Goal: Task Accomplishment & Management: Use online tool/utility

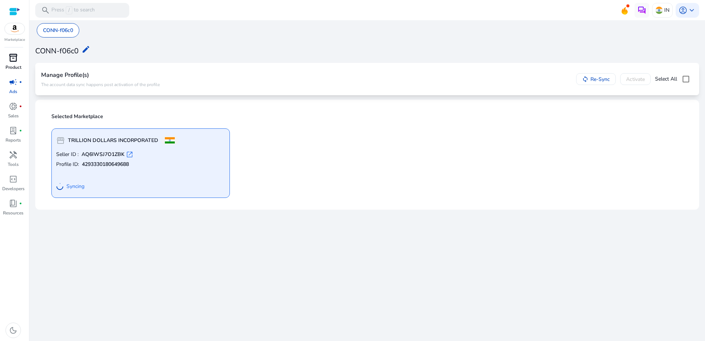
click at [12, 57] on span "inventory_2" at bounding box center [13, 57] width 9 height 9
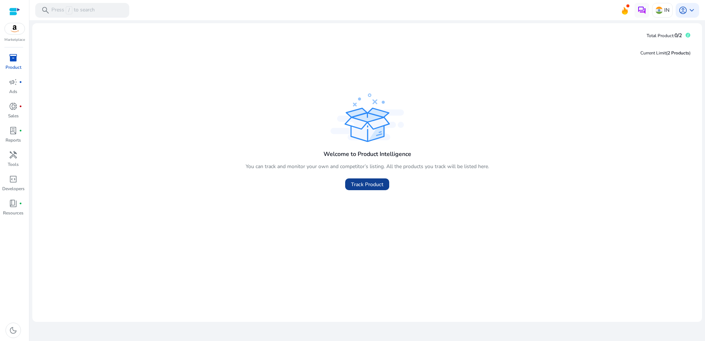
click at [368, 184] on span "Track Product" at bounding box center [367, 184] width 32 height 8
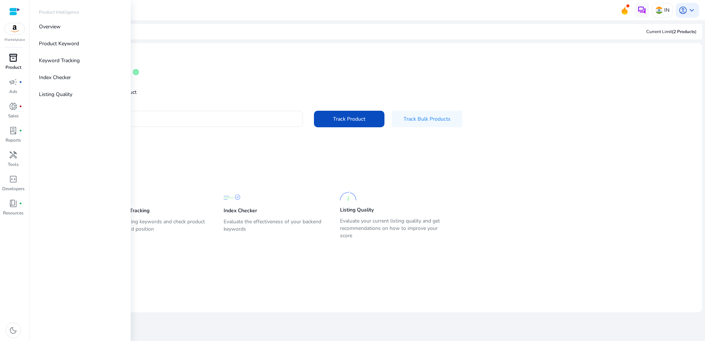
click at [14, 58] on span "inventory_2" at bounding box center [13, 57] width 9 height 9
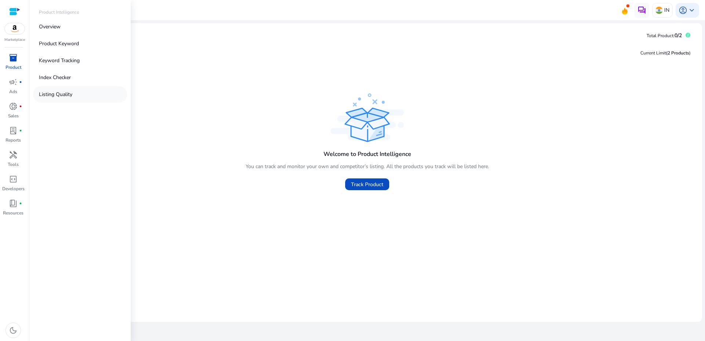
click at [41, 93] on p "Listing Quality" at bounding box center [55, 94] width 33 height 8
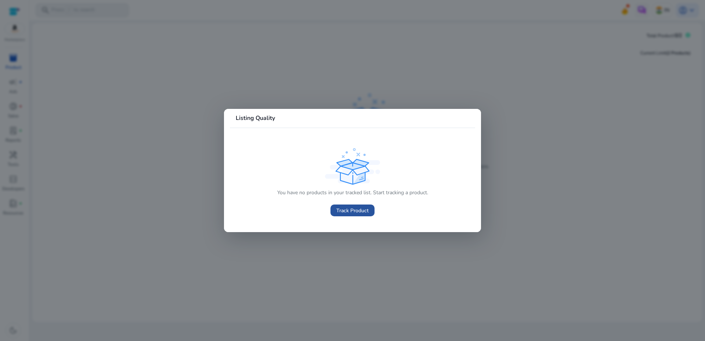
click at [355, 207] on span "Track Product" at bounding box center [353, 210] width 32 height 8
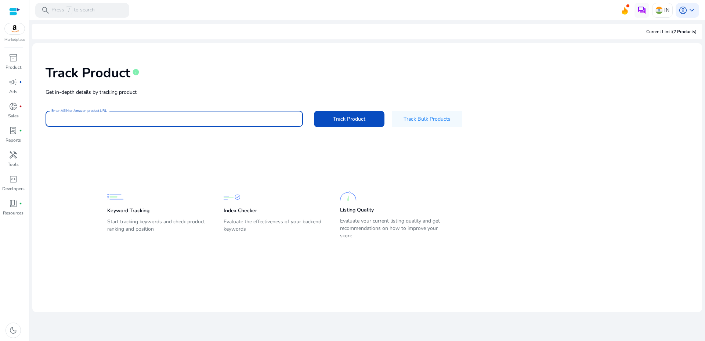
click at [173, 118] on input "Enter ASIN or Amazon product URL" at bounding box center [174, 119] width 246 height 8
paste input "**********"
type input "**********"
click at [331, 116] on span at bounding box center [349, 119] width 71 height 18
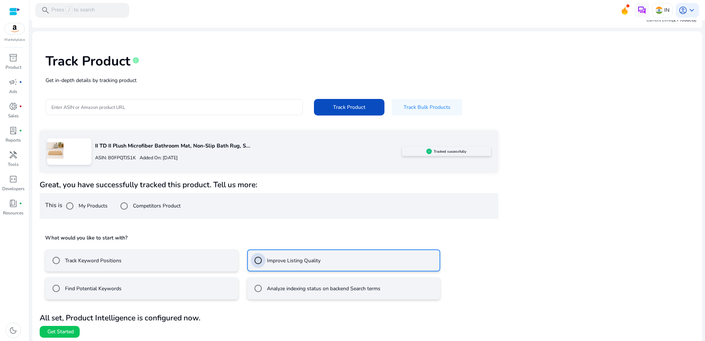
scroll to position [14, 0]
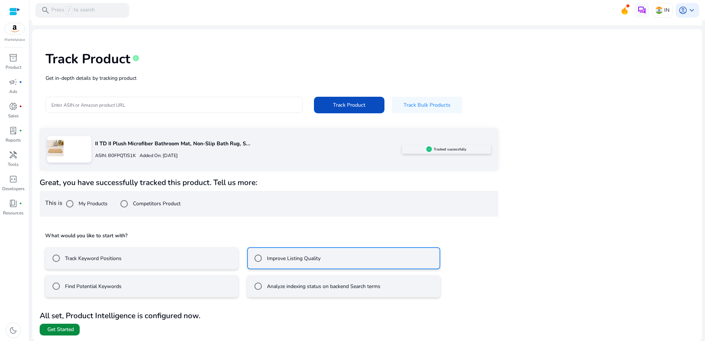
click at [53, 331] on span "Get Started" at bounding box center [60, 329] width 26 height 7
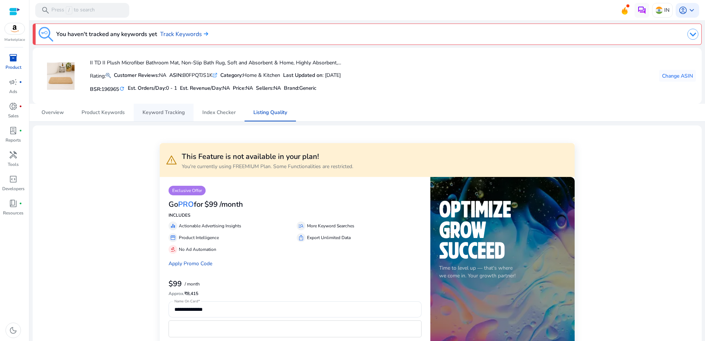
click at [167, 113] on span "Keyword Tracking" at bounding box center [164, 112] width 42 height 5
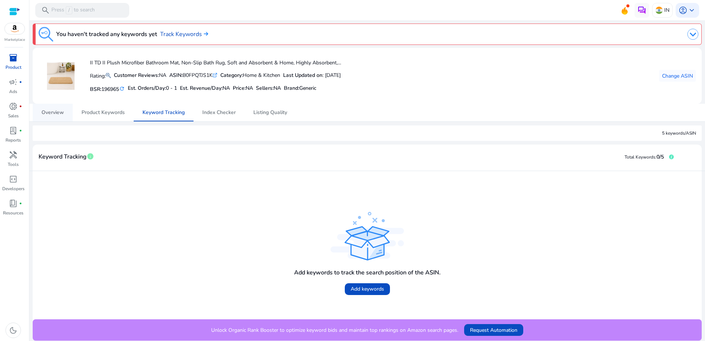
click at [47, 117] on span "Overview" at bounding box center [53, 113] width 22 height 18
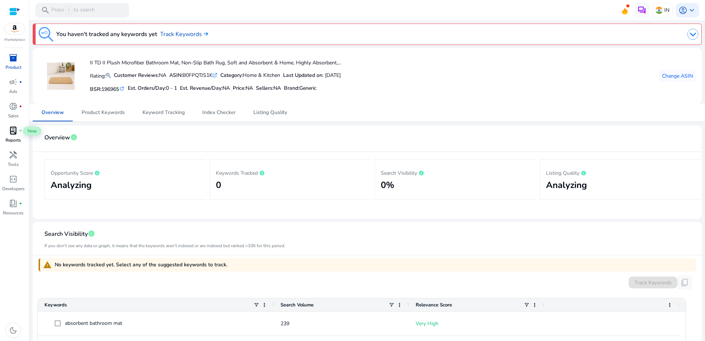
click at [13, 134] on span "lab_profile" at bounding box center [13, 130] width 9 height 9
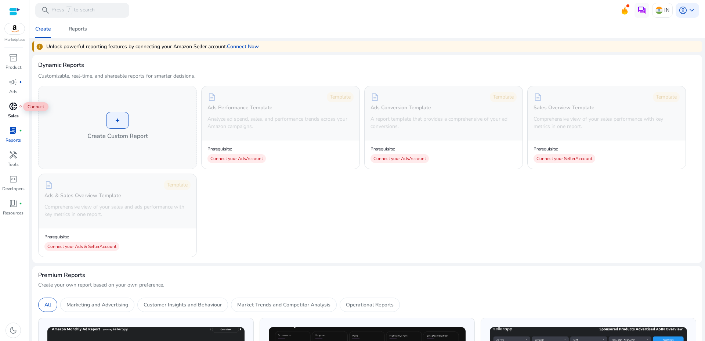
click at [9, 107] on span "donut_small" at bounding box center [13, 106] width 9 height 9
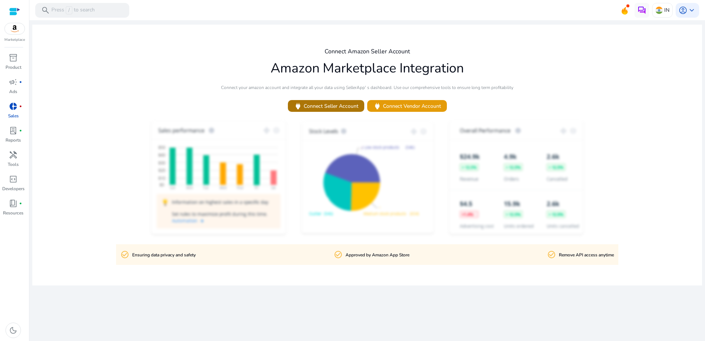
click at [314, 104] on span "power Connect Seller Account" at bounding box center [326, 106] width 65 height 8
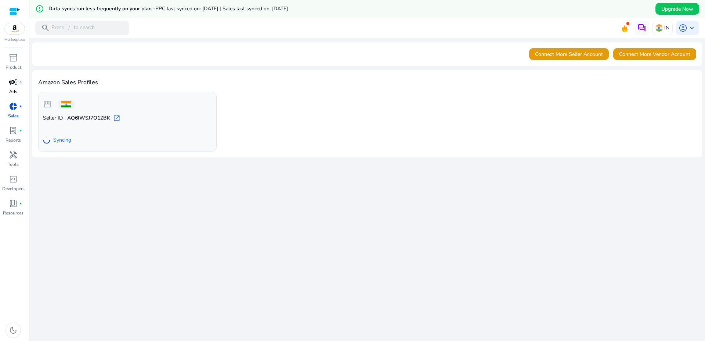
click at [12, 89] on p "Ads" at bounding box center [13, 91] width 8 height 7
click at [14, 84] on span "campaign" at bounding box center [13, 82] width 9 height 9
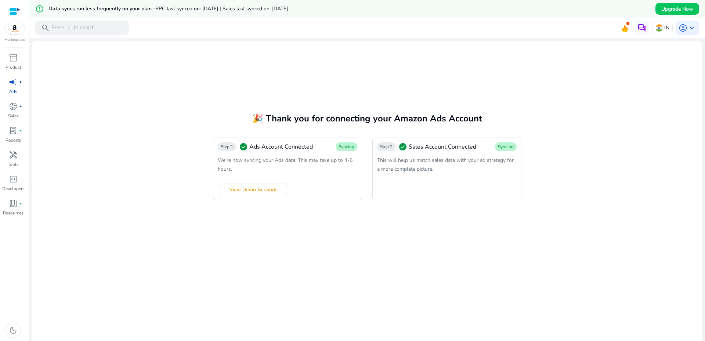
scroll to position [18, 0]
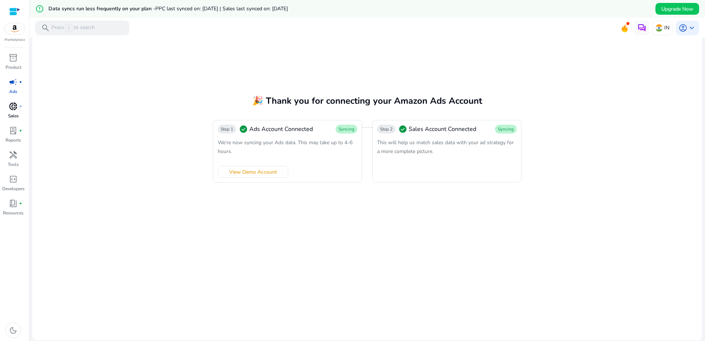
click at [10, 104] on span "donut_small" at bounding box center [13, 106] width 9 height 9
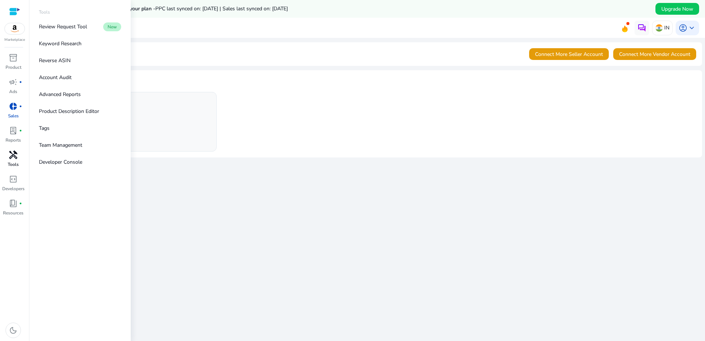
click at [11, 152] on span "handyman" at bounding box center [13, 154] width 9 height 9
click at [79, 30] on p "Review Request Tool" at bounding box center [63, 27] width 48 height 8
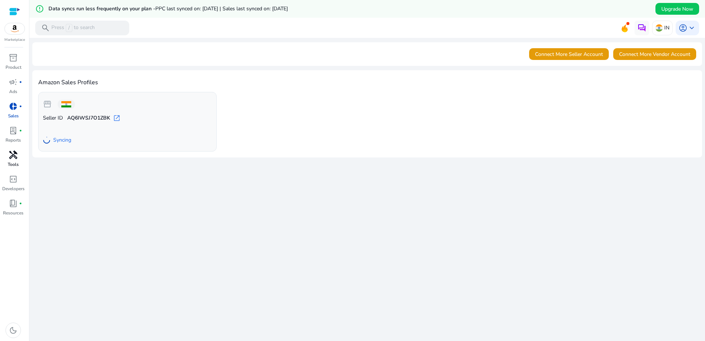
click at [11, 156] on span "handyman" at bounding box center [13, 154] width 9 height 9
click at [9, 157] on span "handyman" at bounding box center [13, 154] width 9 height 9
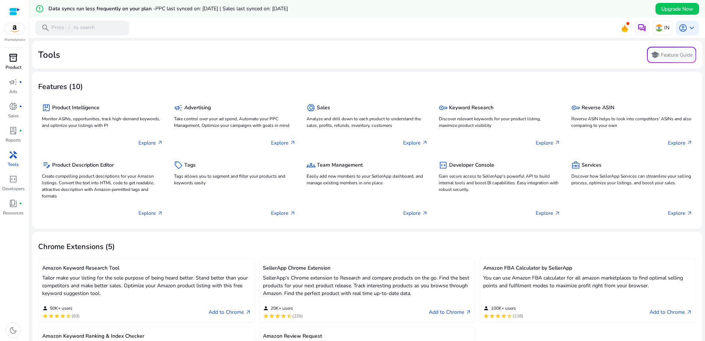
click at [9, 61] on span "inventory_2" at bounding box center [13, 57] width 9 height 9
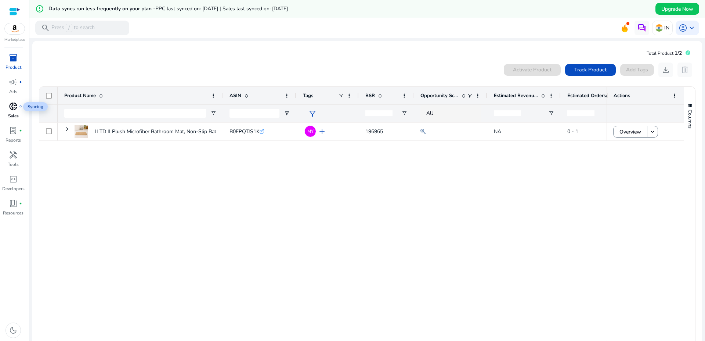
click at [11, 109] on span "donut_small" at bounding box center [13, 106] width 9 height 9
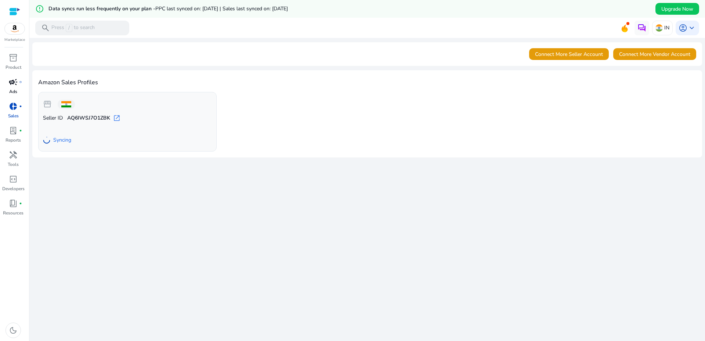
click at [16, 91] on link "campaign fiber_manual_record Ads" at bounding box center [13, 88] width 26 height 24
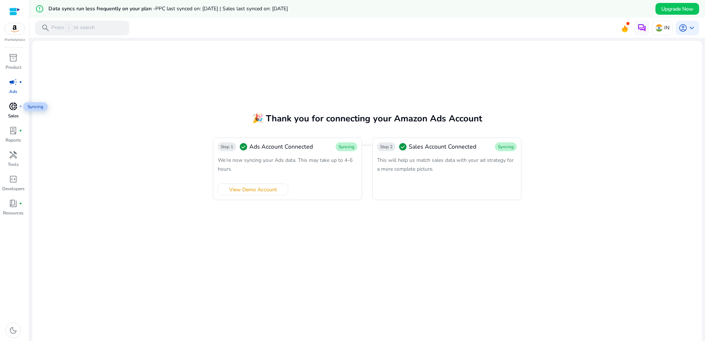
click at [13, 108] on span "donut_small" at bounding box center [13, 106] width 9 height 9
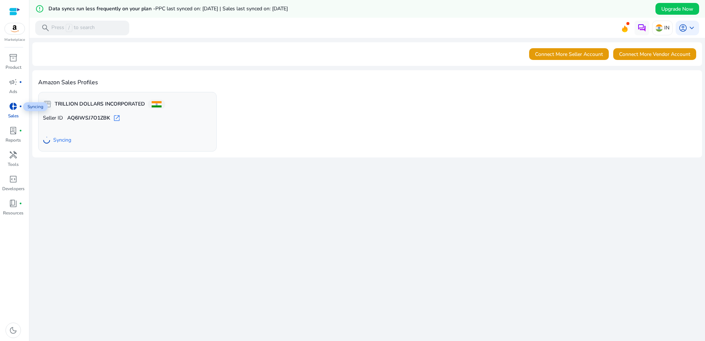
click at [16, 107] on div "donut_small fiber_manual_record" at bounding box center [13, 106] width 21 height 12
click at [6, 82] on div "campaign fiber_manual_record" at bounding box center [13, 82] width 21 height 12
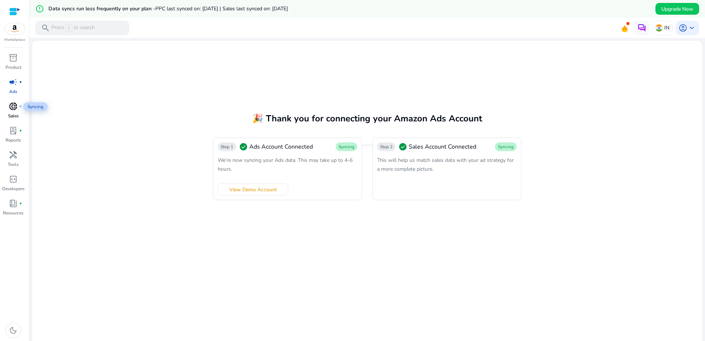
click at [15, 105] on span "donut_small" at bounding box center [13, 106] width 9 height 9
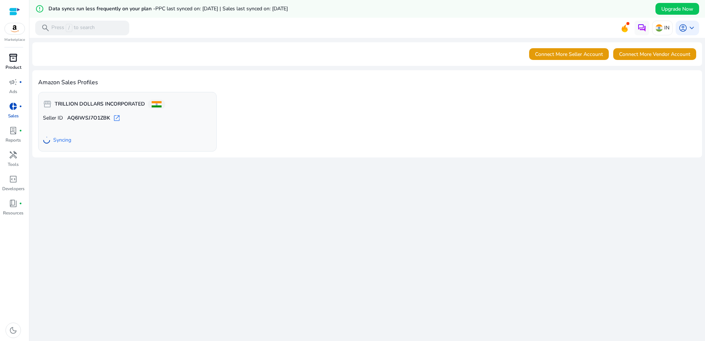
click at [12, 64] on link "inventory_2 Product" at bounding box center [13, 64] width 26 height 24
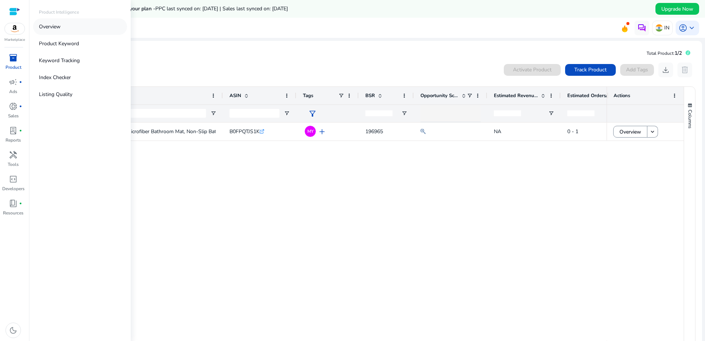
click at [69, 27] on link "Overview" at bounding box center [80, 26] width 94 height 17
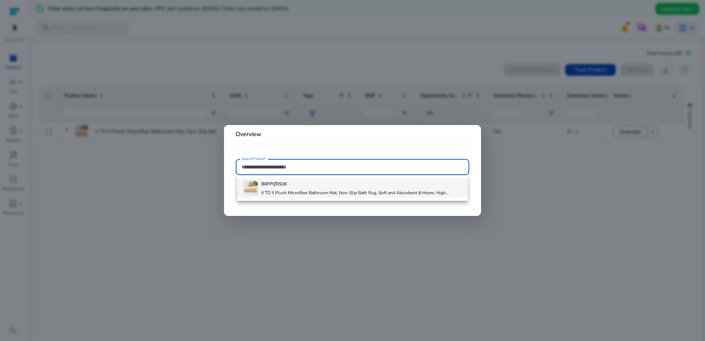
click at [263, 182] on b "B0FPQTJS1K" at bounding box center [275, 184] width 26 height 6
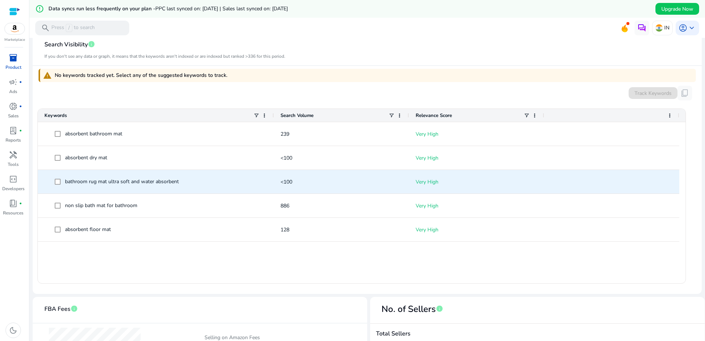
scroll to position [242, 0]
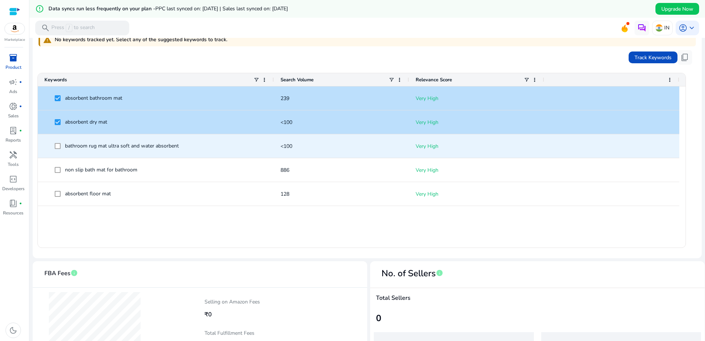
click at [59, 150] on span at bounding box center [60, 146] width 10 height 15
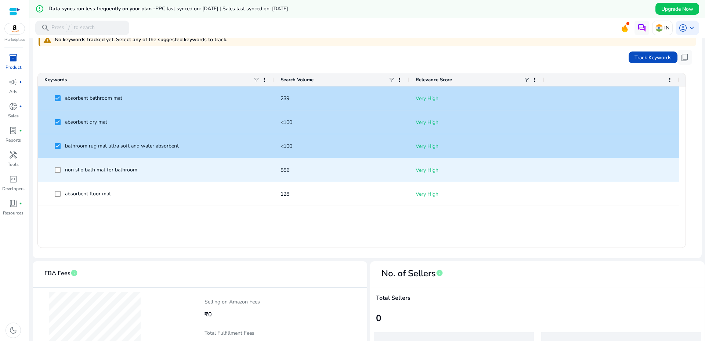
click at [58, 162] on div "non slip bath mat for bathroom" at bounding box center [155, 169] width 223 height 23
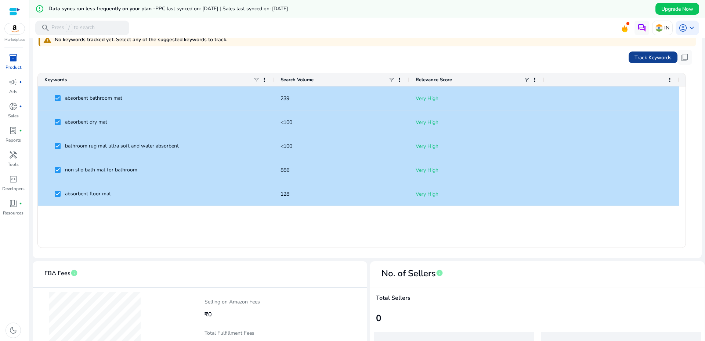
click at [635, 59] on span "Track Keywords" at bounding box center [653, 58] width 37 height 8
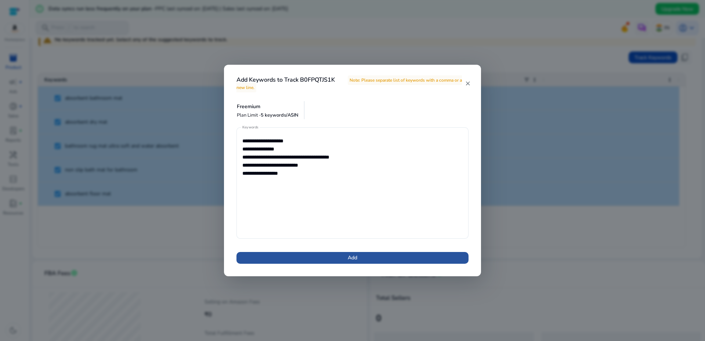
click at [353, 258] on span "Add" at bounding box center [353, 257] width 10 height 8
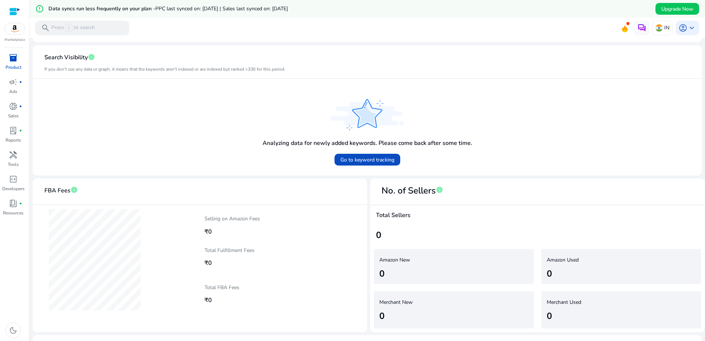
scroll to position [0, 0]
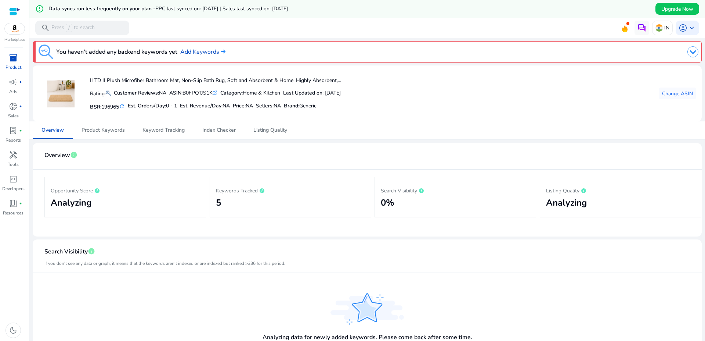
drag, startPoint x: 311, startPoint y: 56, endPoint x: 302, endPoint y: 54, distance: 9.7
click at [311, 56] on div at bounding box center [471, 51] width 456 height 15
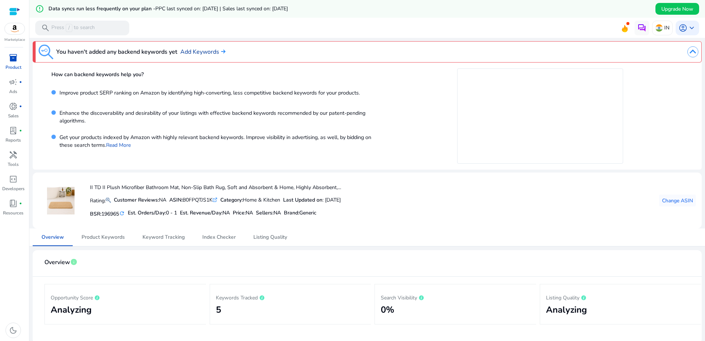
click at [202, 50] on link "Add Keywords" at bounding box center [202, 51] width 45 height 9
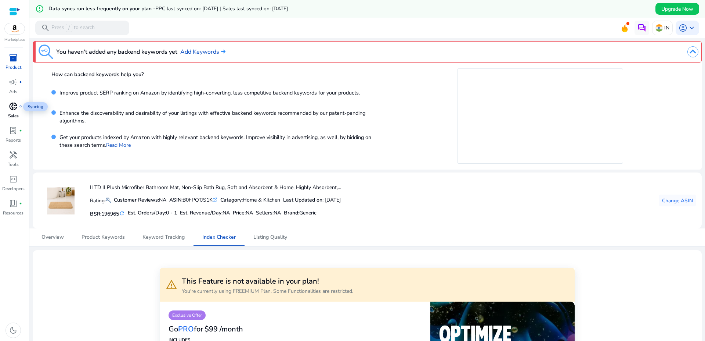
click at [15, 108] on span "donut_small" at bounding box center [13, 106] width 9 height 9
